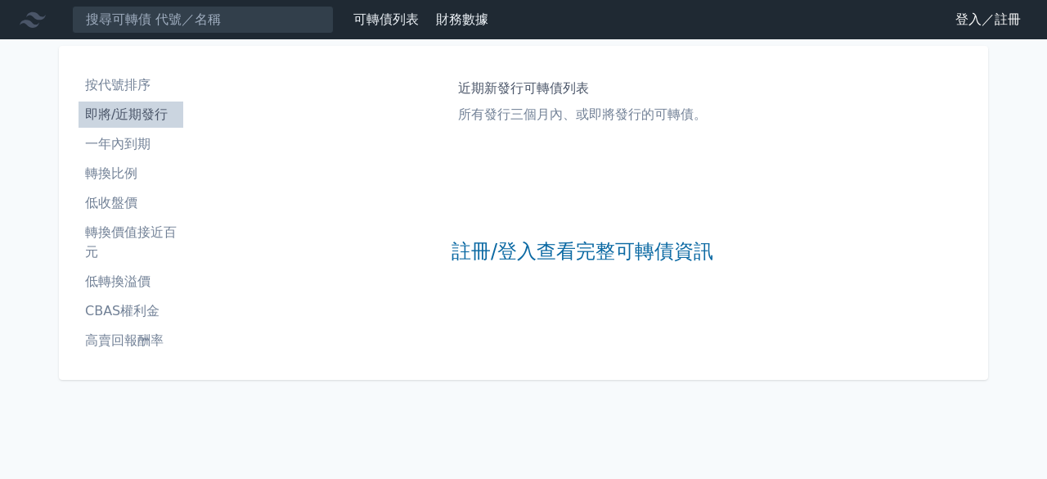
click at [964, 17] on link "登入／註冊" at bounding box center [988, 20] width 92 height 26
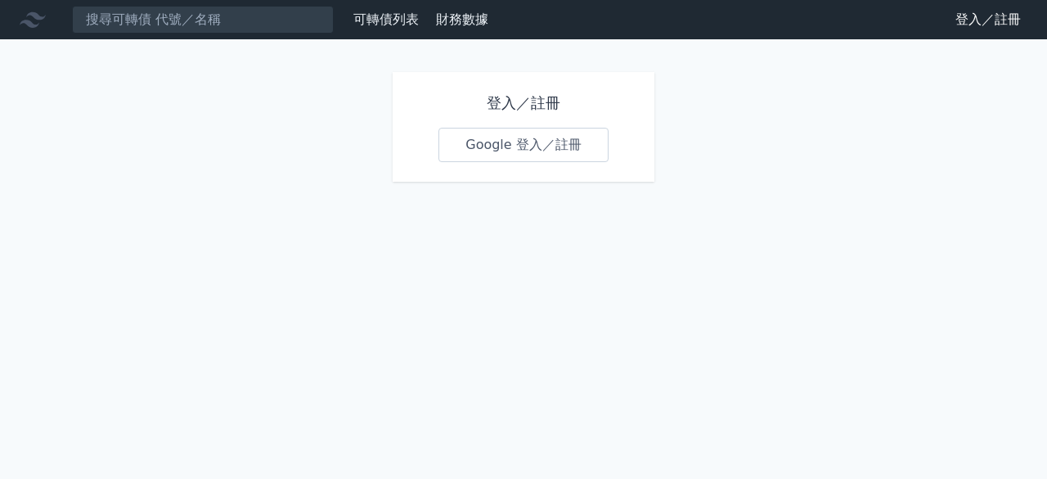
click at [486, 151] on link "Google 登入／註冊" at bounding box center [523, 145] width 170 height 34
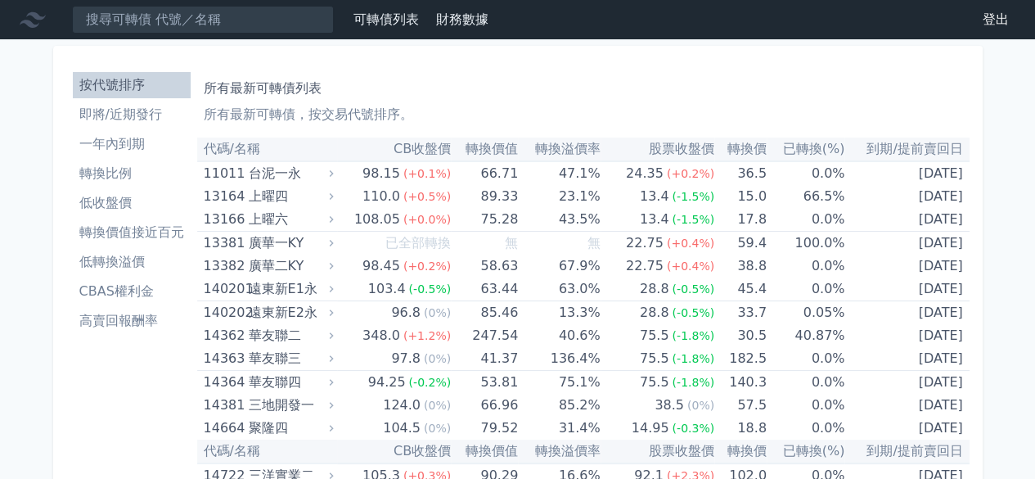
click at [172, 125] on link "即將/近期發行" at bounding box center [132, 114] width 118 height 26
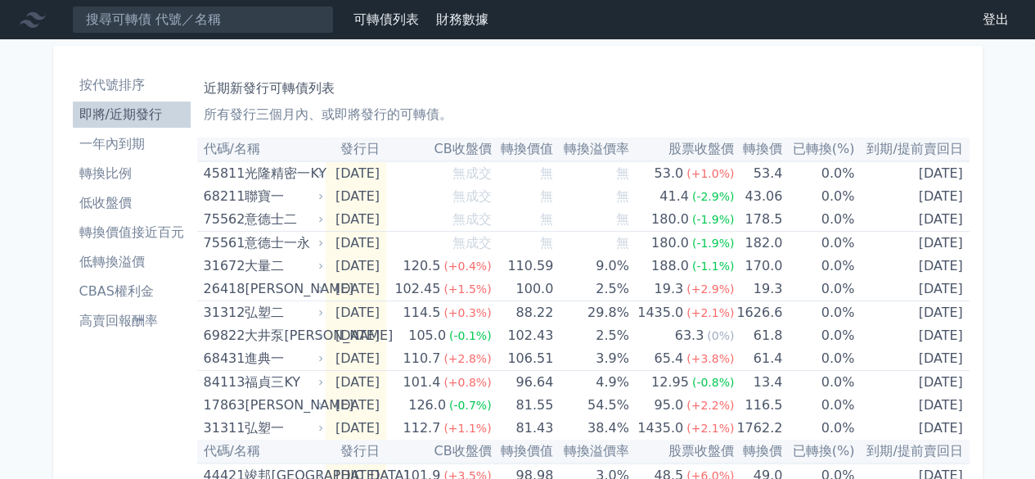
click at [165, 145] on li "一年內到期" at bounding box center [132, 144] width 118 height 20
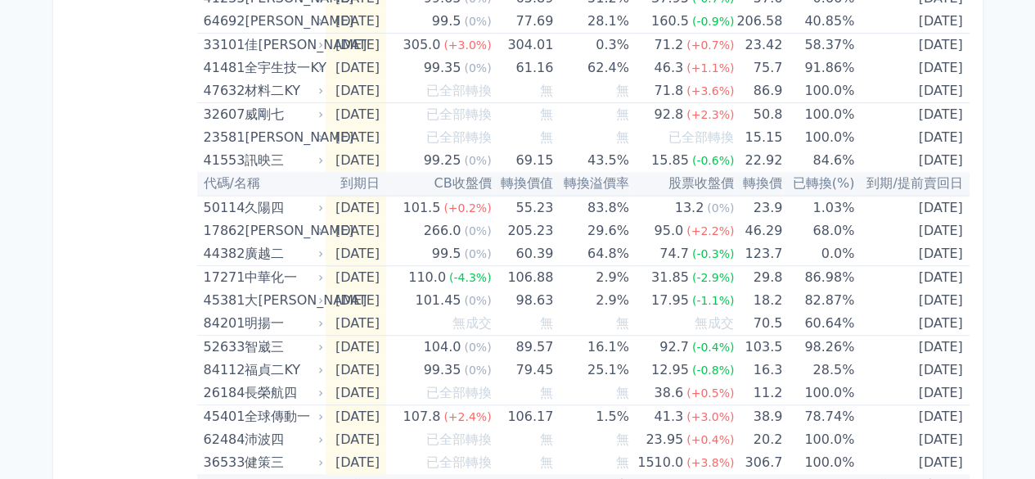
scroll to position [570, 0]
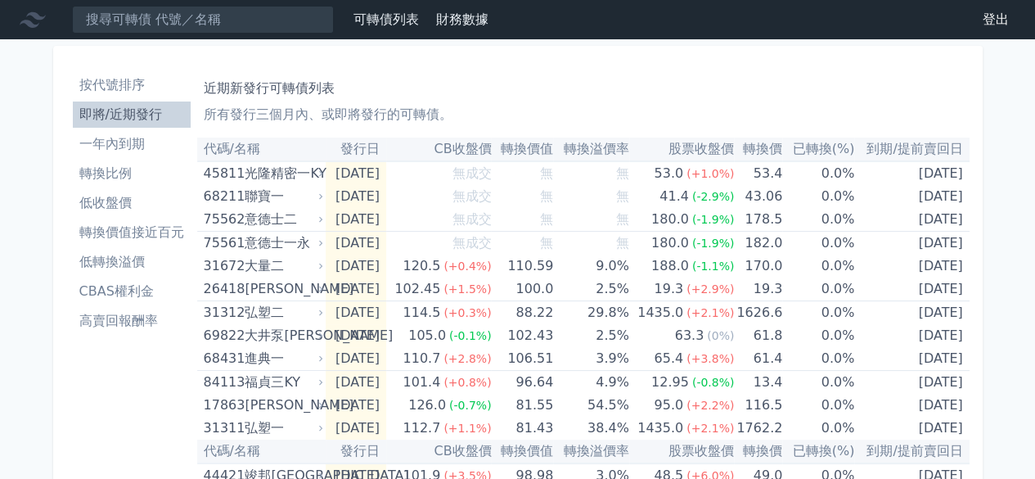
click at [154, 86] on li "按代號排序" at bounding box center [132, 85] width 118 height 20
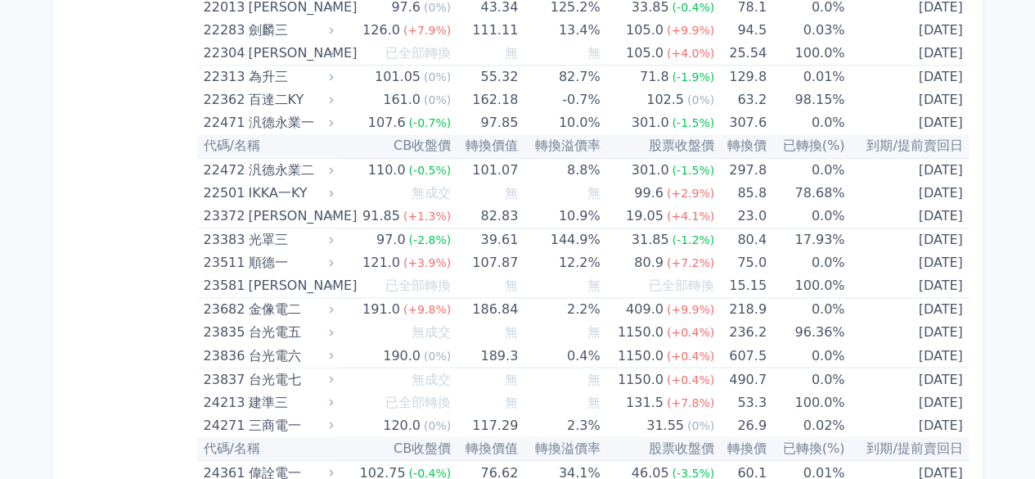
scroll to position [1211, 0]
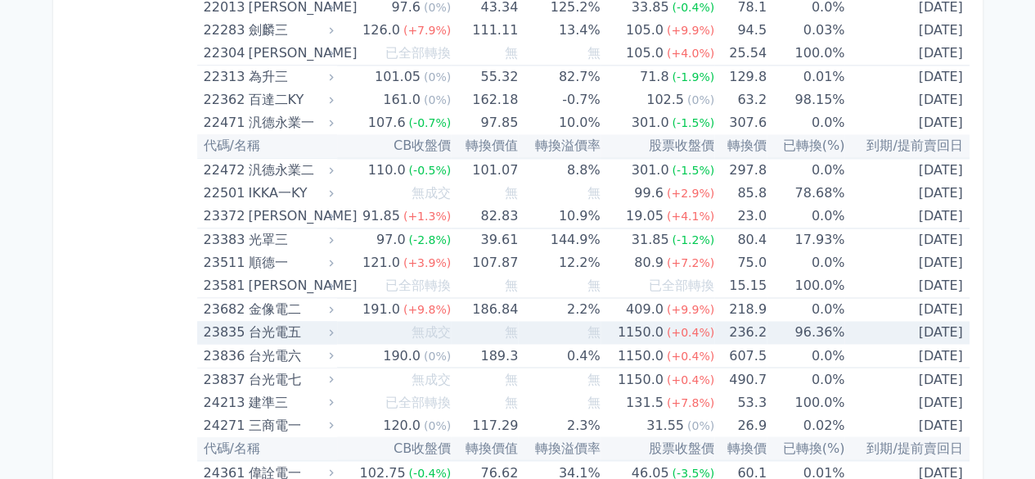
click at [337, 330] on icon at bounding box center [331, 331] width 11 height 11
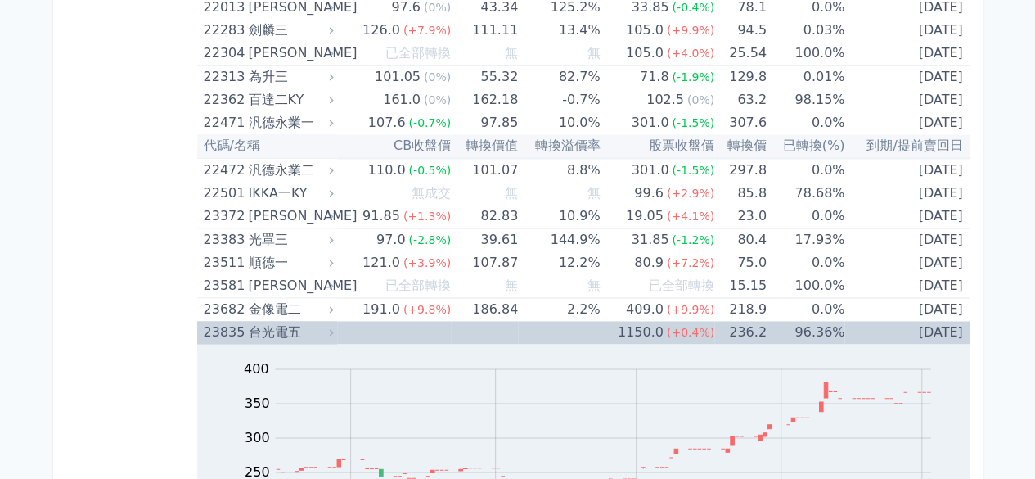
click at [337, 330] on icon at bounding box center [331, 331] width 11 height 11
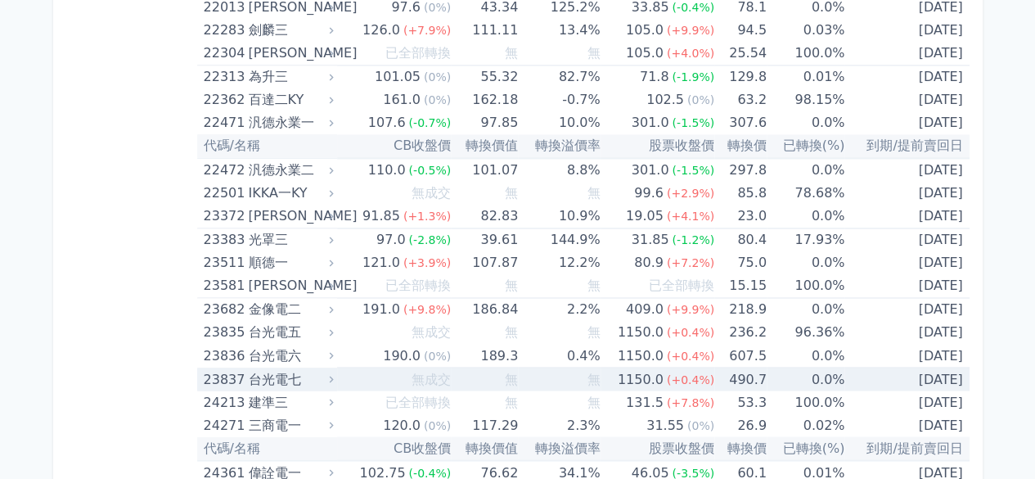
click at [356, 376] on td "無成交" at bounding box center [394, 379] width 114 height 24
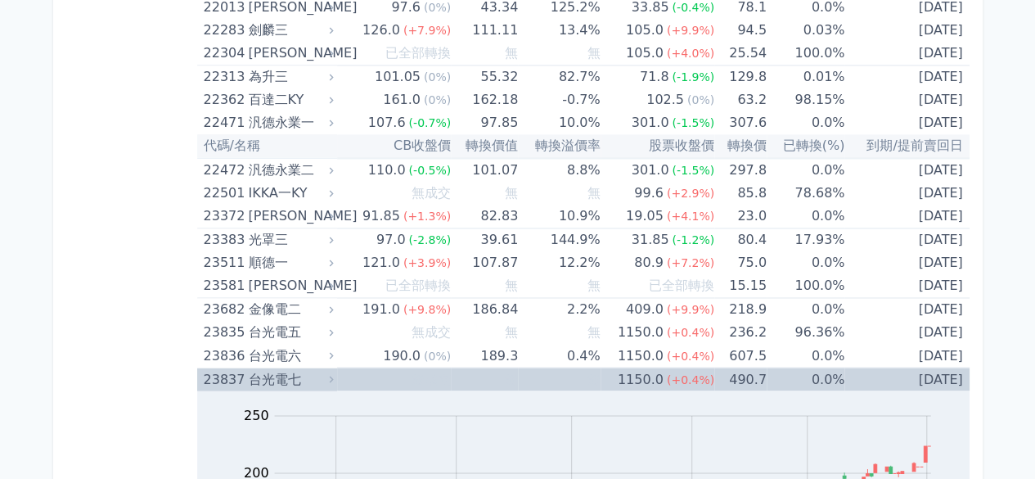
click at [356, 376] on td "無成交" at bounding box center [394, 379] width 114 height 24
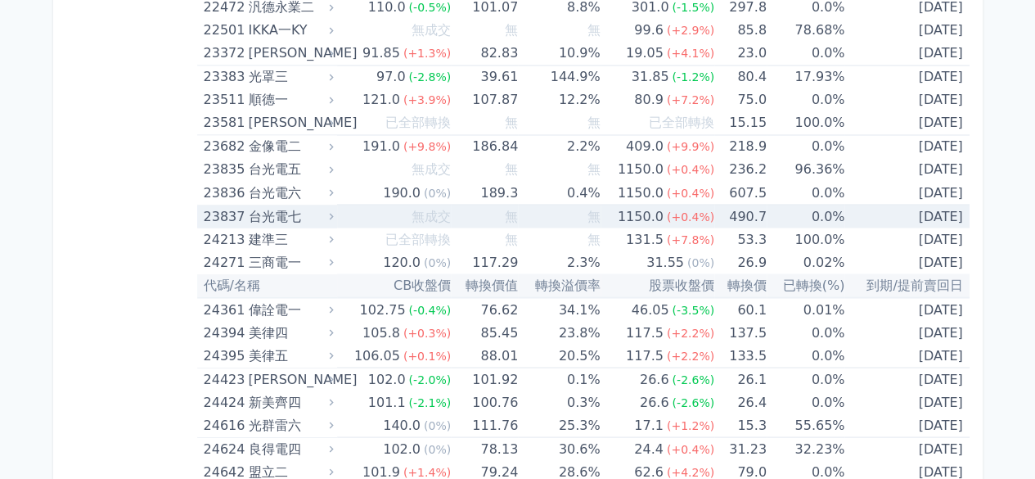
scroll to position [1373, 0]
click at [375, 211] on td "無成交" at bounding box center [394, 217] width 114 height 24
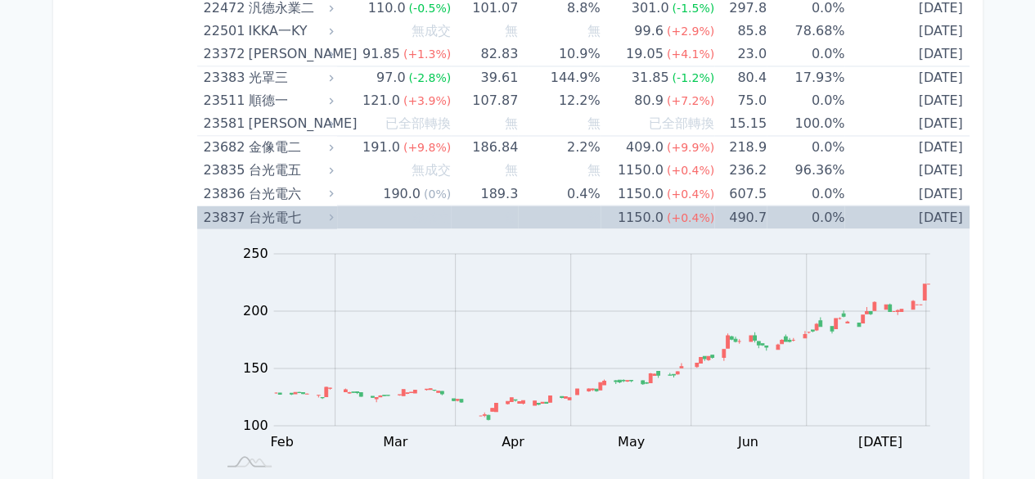
click at [375, 211] on td "無成交" at bounding box center [394, 217] width 114 height 24
